Goal: Task Accomplishment & Management: Manage account settings

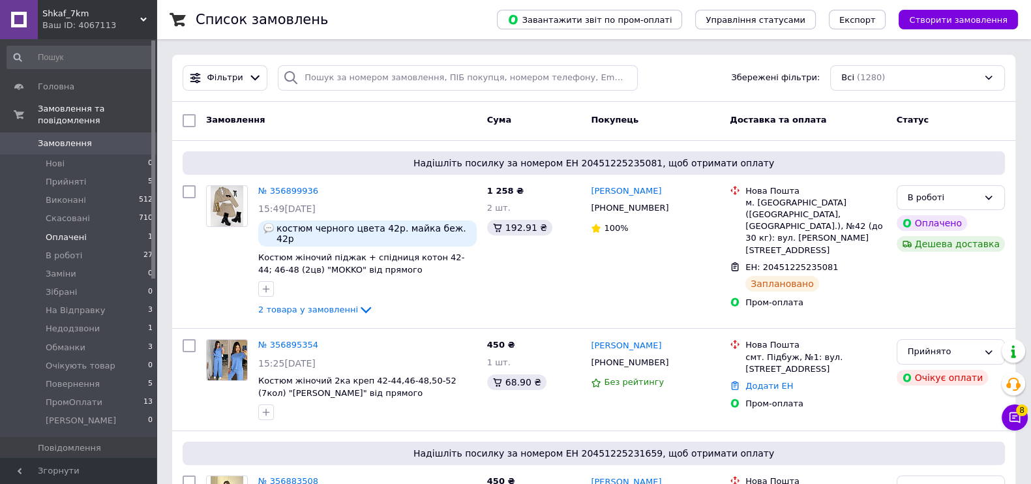
click at [91, 230] on li "Оплачені 1" at bounding box center [80, 237] width 160 height 18
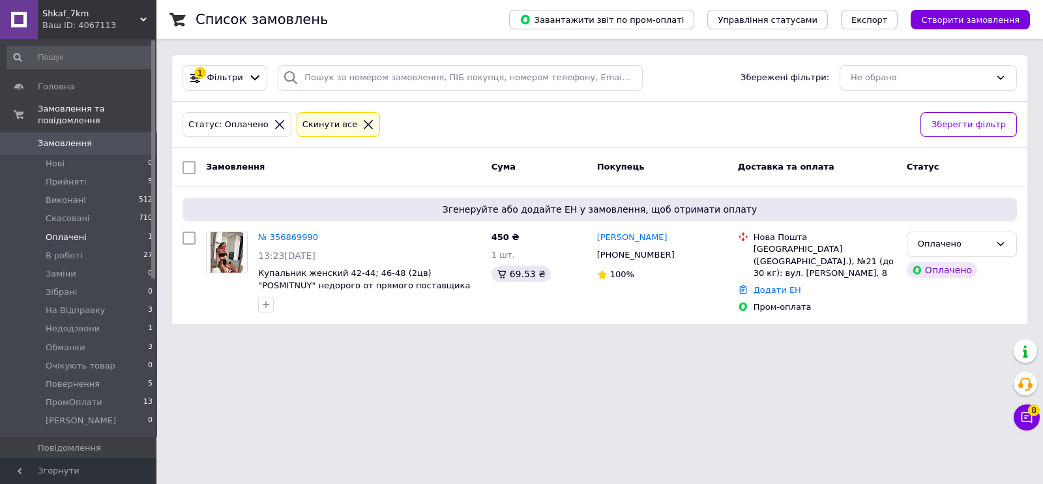
click at [81, 138] on span "Замовлення" at bounding box center [65, 144] width 54 height 12
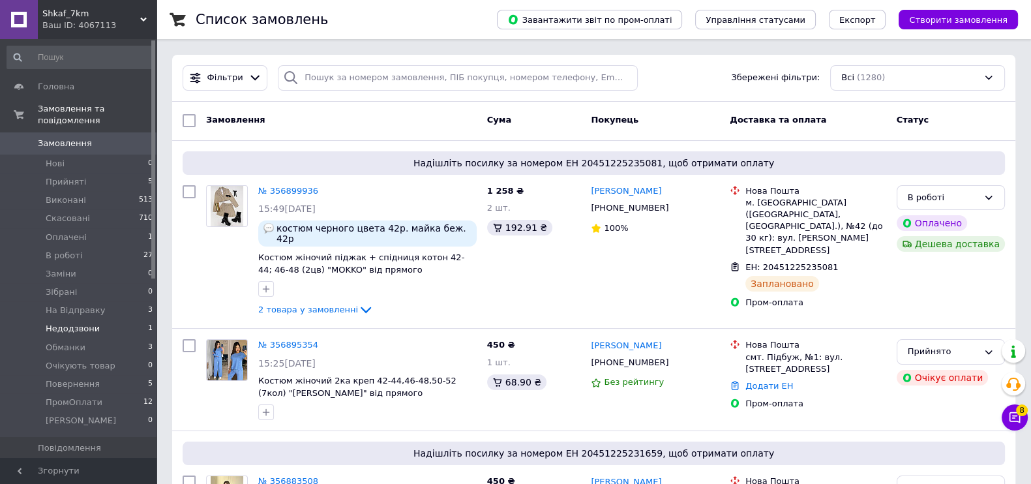
click at [98, 321] on li "Недодзвони 1" at bounding box center [80, 329] width 160 height 18
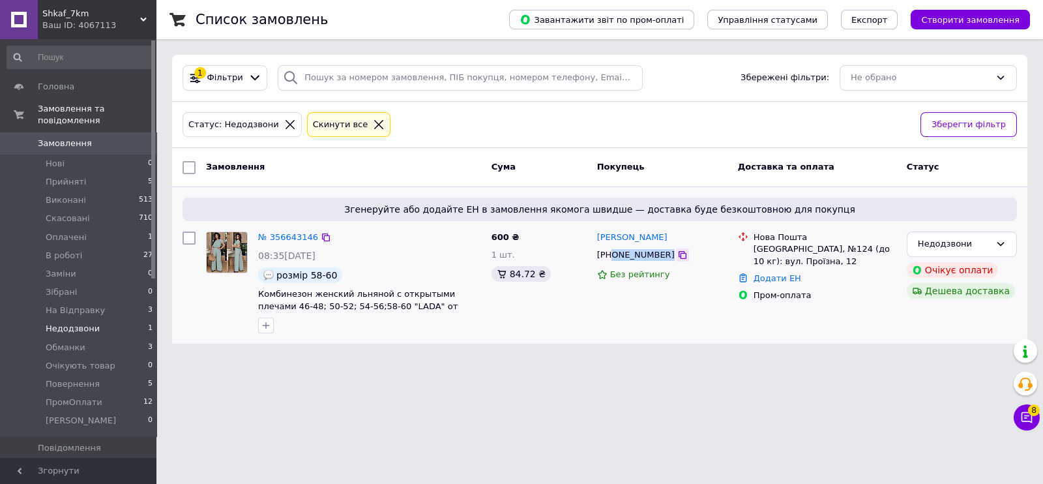
drag, startPoint x: 610, startPoint y: 252, endPoint x: 659, endPoint y: 252, distance: 48.9
click at [659, 252] on div "[PHONE_NUMBER]" at bounding box center [662, 255] width 133 height 14
copy div "0932750493"
